Goal: Task Accomplishment & Management: Complete application form

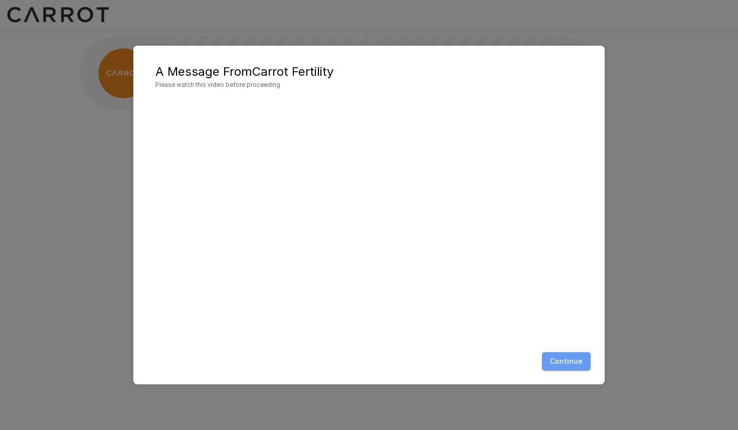
click at [578, 365] on button "Continue" at bounding box center [566, 361] width 49 height 19
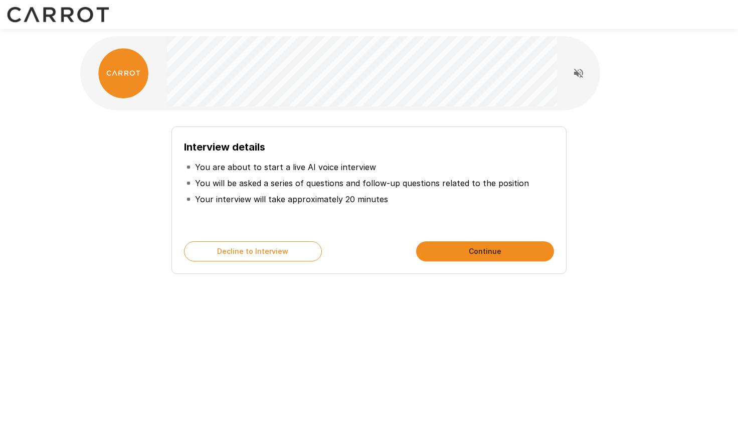
click at [449, 253] on button "Continue" at bounding box center [485, 251] width 138 height 20
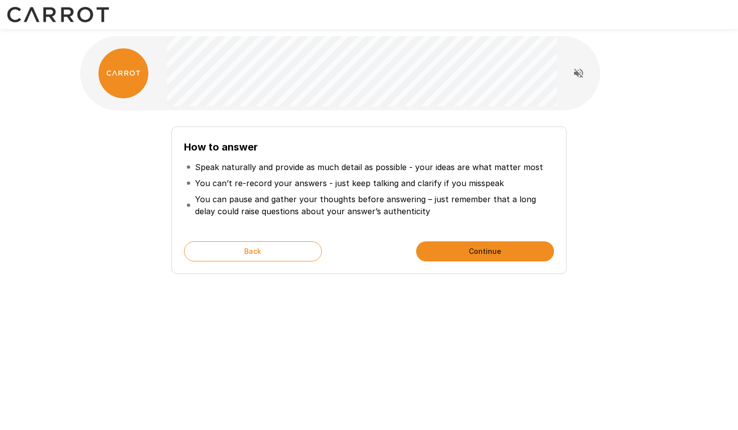
click at [449, 253] on button "Continue" at bounding box center [485, 251] width 138 height 20
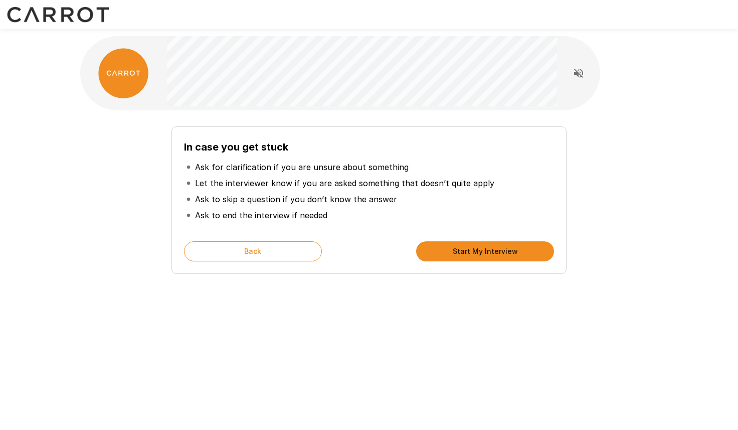
click at [449, 253] on button "Start My Interview" at bounding box center [485, 251] width 138 height 20
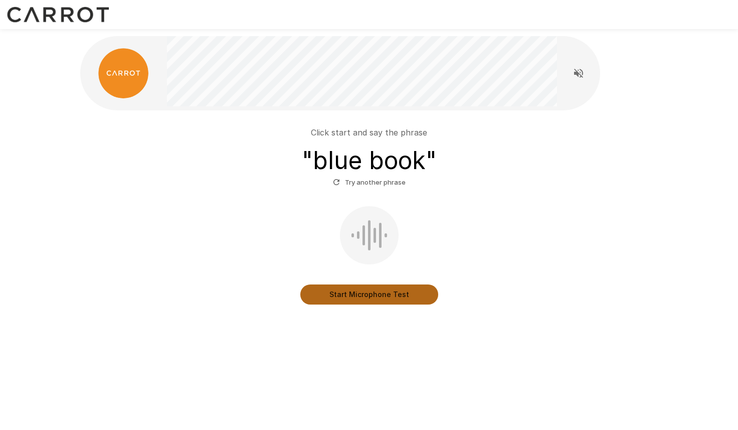
click at [380, 295] on button "Start Microphone Test" at bounding box center [369, 294] width 138 height 20
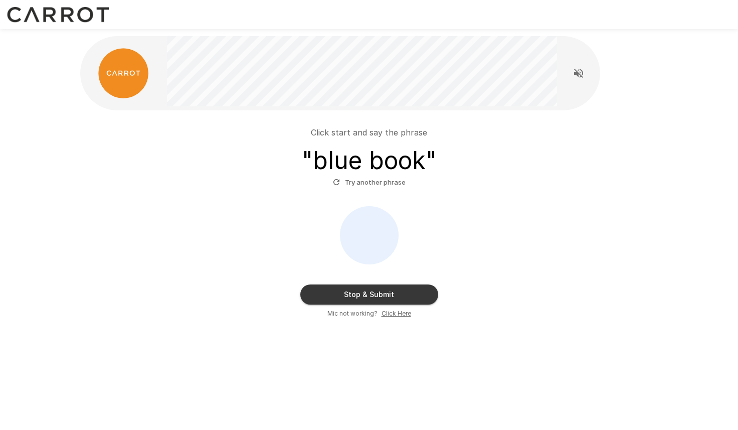
click at [170, 226] on div "Stop & Submit Mic not working? Click Here" at bounding box center [369, 262] width 570 height 112
click at [392, 316] on u "Click Here" at bounding box center [397, 313] width 30 height 8
click at [379, 183] on button "Try another phrase" at bounding box center [369, 183] width 78 height 16
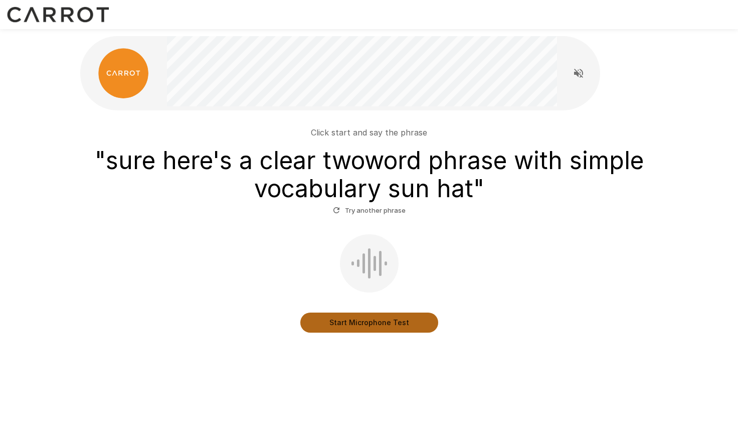
click at [366, 323] on button "Start Microphone Test" at bounding box center [369, 322] width 138 height 20
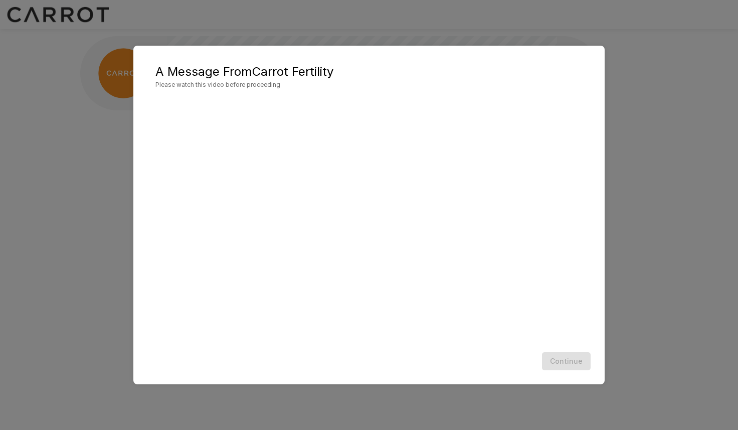
scroll to position [1, 0]
click at [572, 361] on button "Continue" at bounding box center [566, 361] width 49 height 19
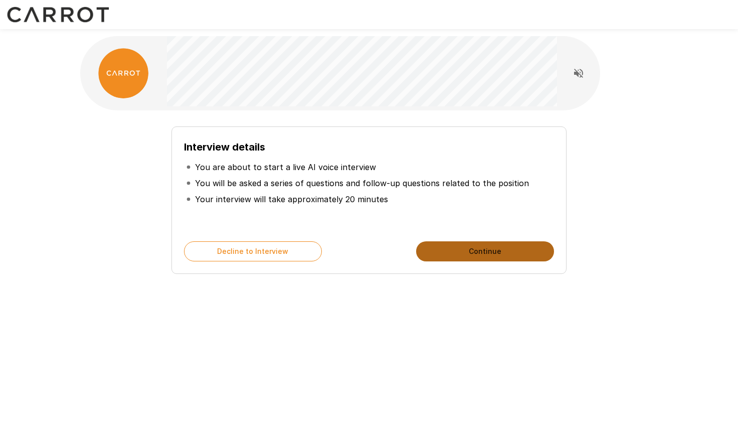
click at [470, 253] on button "Continue" at bounding box center [485, 251] width 138 height 20
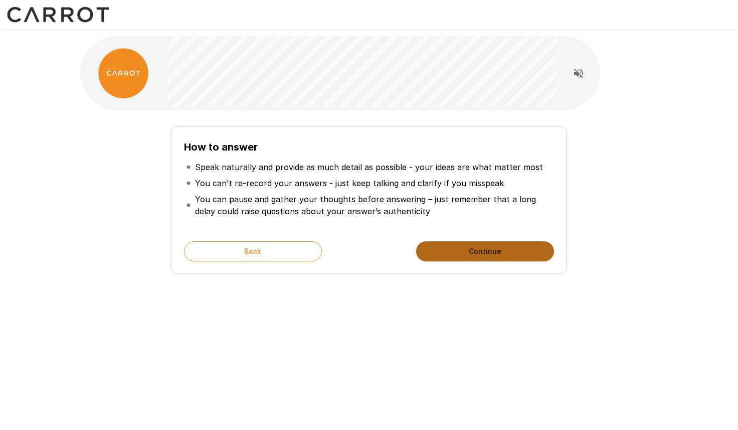
click at [470, 253] on button "Continue" at bounding box center [485, 251] width 138 height 20
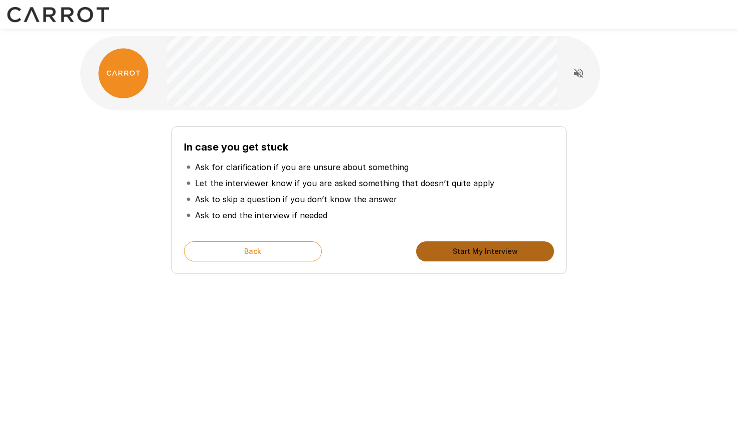
click at [470, 253] on button "Start My Interview" at bounding box center [485, 251] width 138 height 20
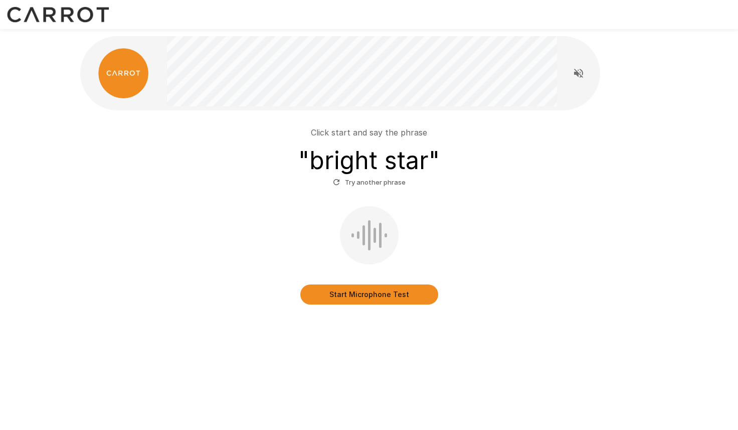
click at [367, 294] on button "Start Microphone Test" at bounding box center [369, 294] width 138 height 20
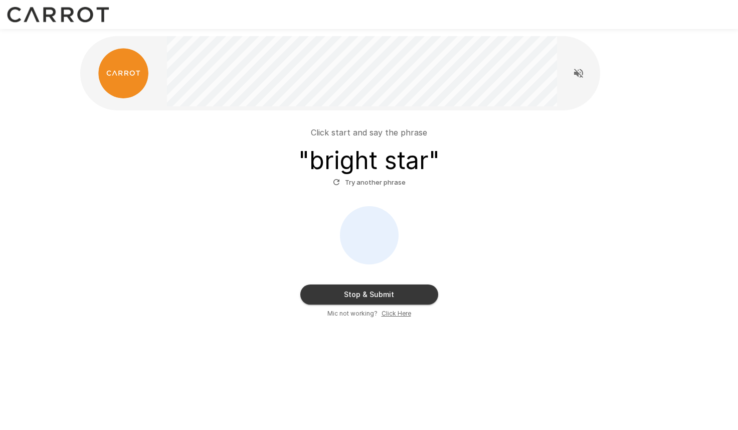
click at [376, 291] on button "Stop & Submit" at bounding box center [369, 294] width 138 height 20
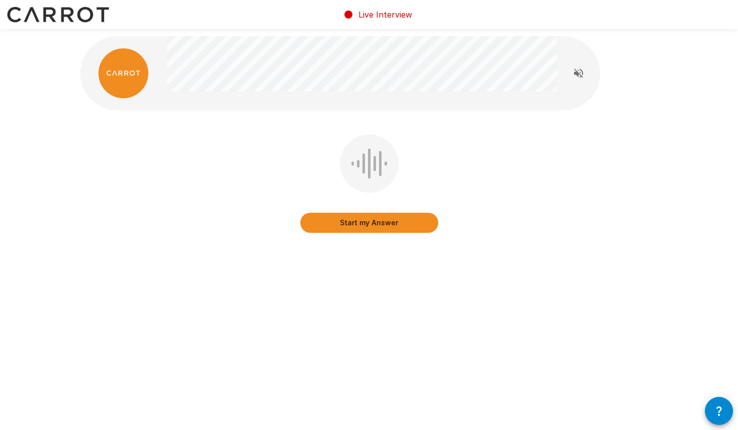
click at [403, 222] on button "Start my Answer" at bounding box center [369, 223] width 138 height 20
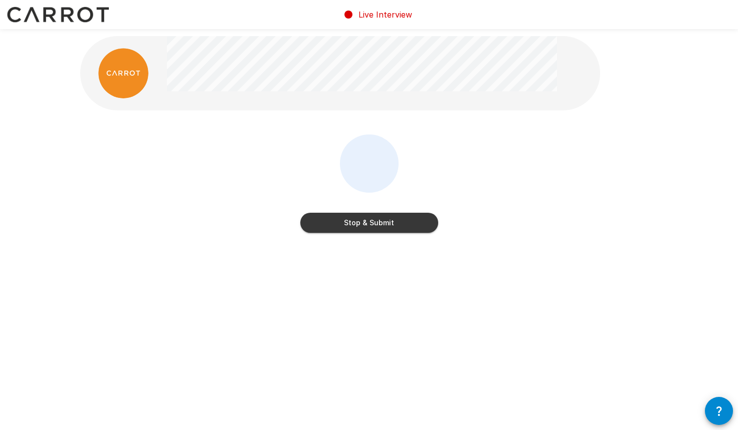
click at [403, 222] on button "Stop & Submit" at bounding box center [369, 223] width 138 height 20
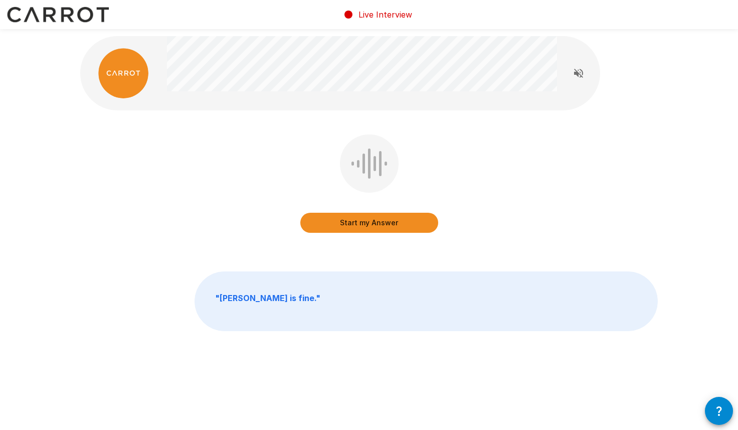
click at [358, 224] on button "Start my Answer" at bounding box center [369, 223] width 138 height 20
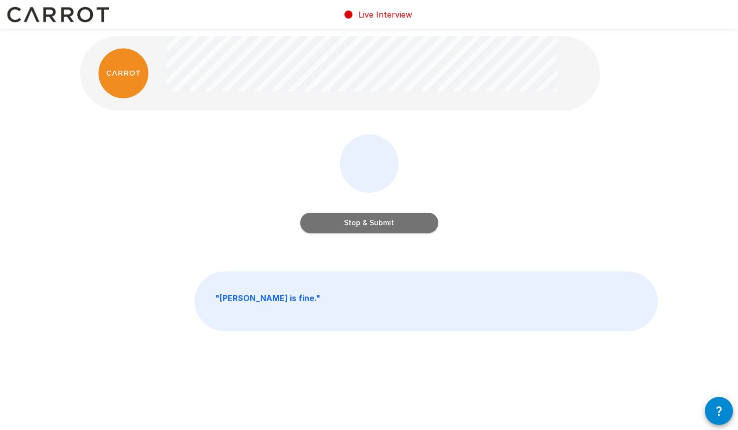
click at [358, 224] on button "Stop & Submit" at bounding box center [369, 223] width 138 height 20
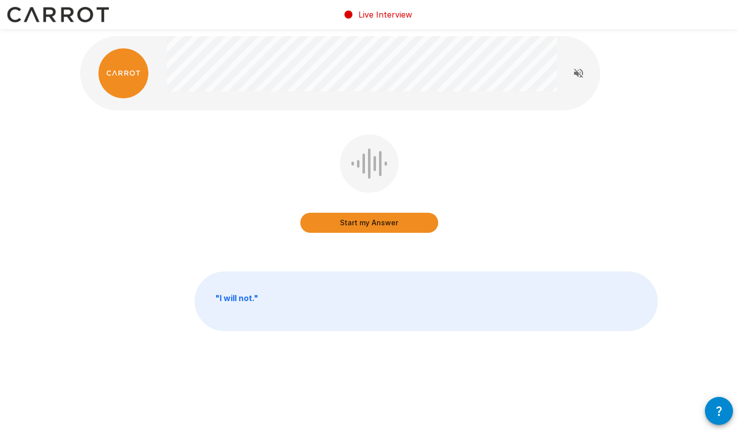
click at [381, 219] on button "Start my Answer" at bounding box center [369, 223] width 138 height 20
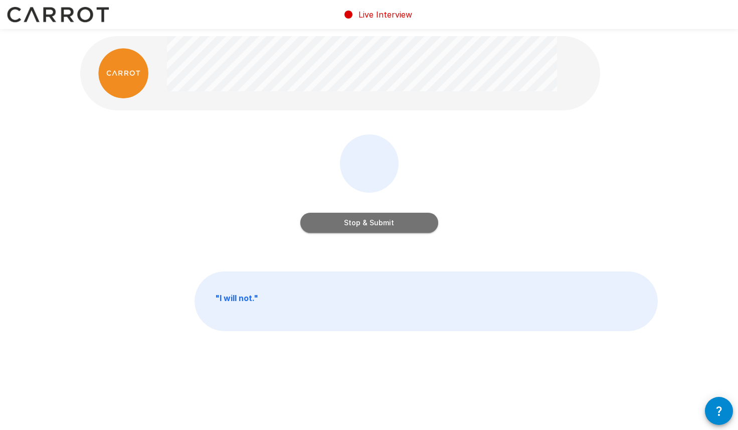
click at [403, 223] on button "Stop & Submit" at bounding box center [369, 223] width 138 height 20
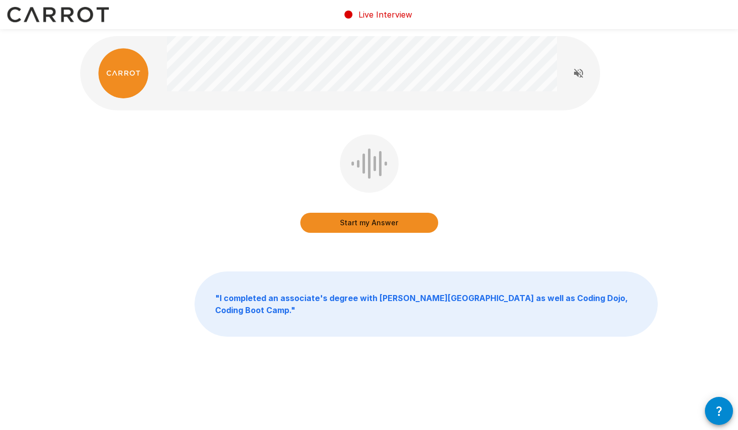
click at [387, 219] on button "Start my Answer" at bounding box center [369, 223] width 138 height 20
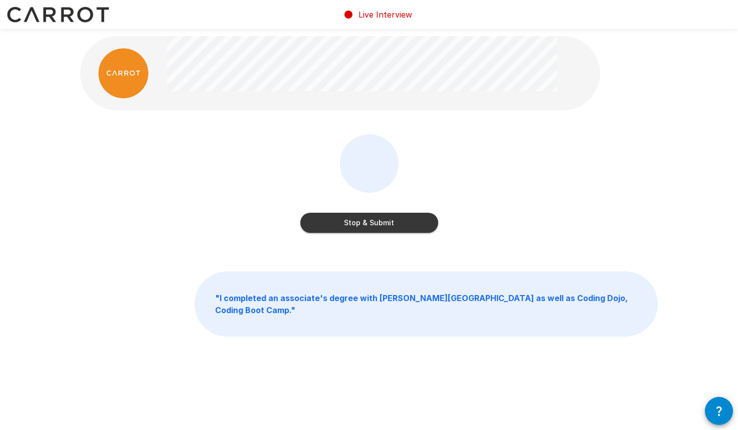
click at [421, 221] on button "Stop & Submit" at bounding box center [369, 223] width 138 height 20
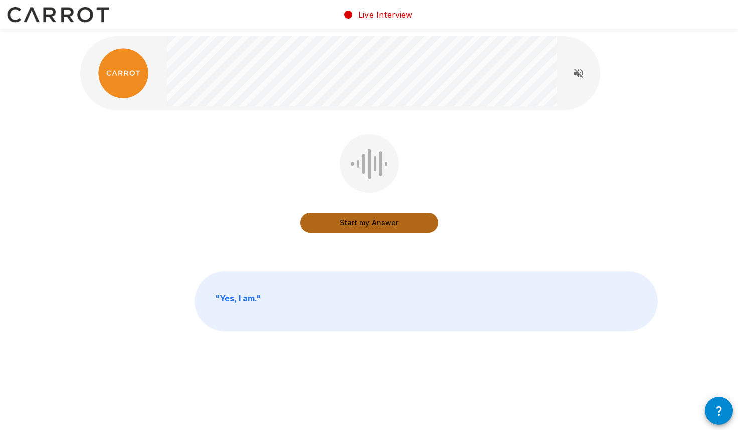
click at [381, 223] on button "Start my Answer" at bounding box center [369, 223] width 138 height 20
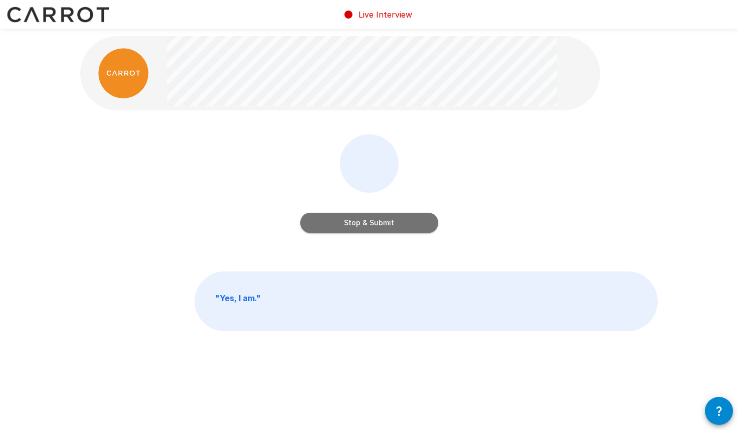
click at [380, 224] on button "Stop & Submit" at bounding box center [369, 223] width 138 height 20
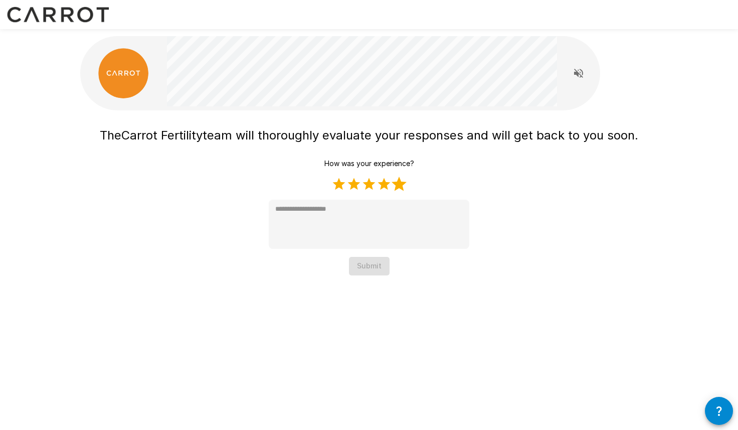
click at [397, 184] on label "5 Stars" at bounding box center [399, 184] width 15 height 15
type textarea "*"
click at [371, 265] on button "Submit" at bounding box center [369, 266] width 41 height 19
